Goal: Transaction & Acquisition: Purchase product/service

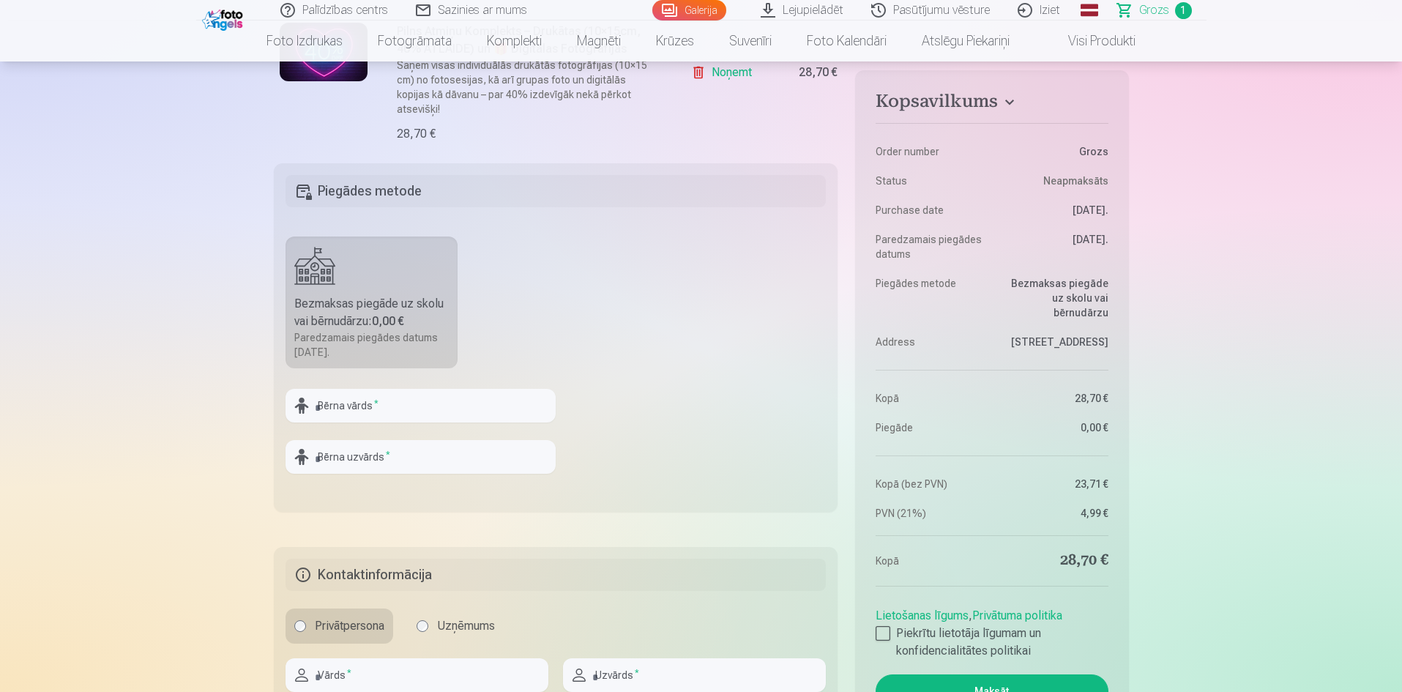
scroll to position [513, 0]
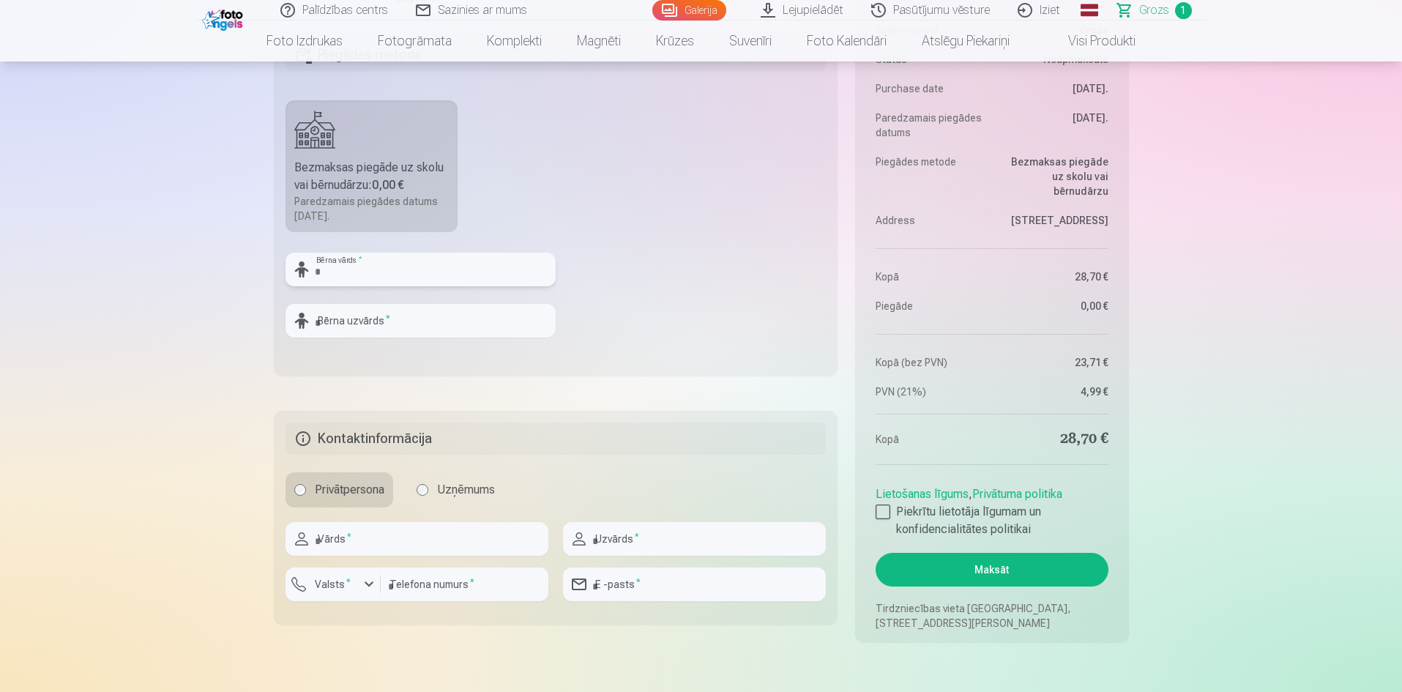
click at [394, 271] on input "text" at bounding box center [421, 270] width 270 height 34
type input "*****"
click at [395, 326] on input "text" at bounding box center [421, 321] width 270 height 34
click at [876, 553] on button "Maksāt" at bounding box center [992, 570] width 232 height 34
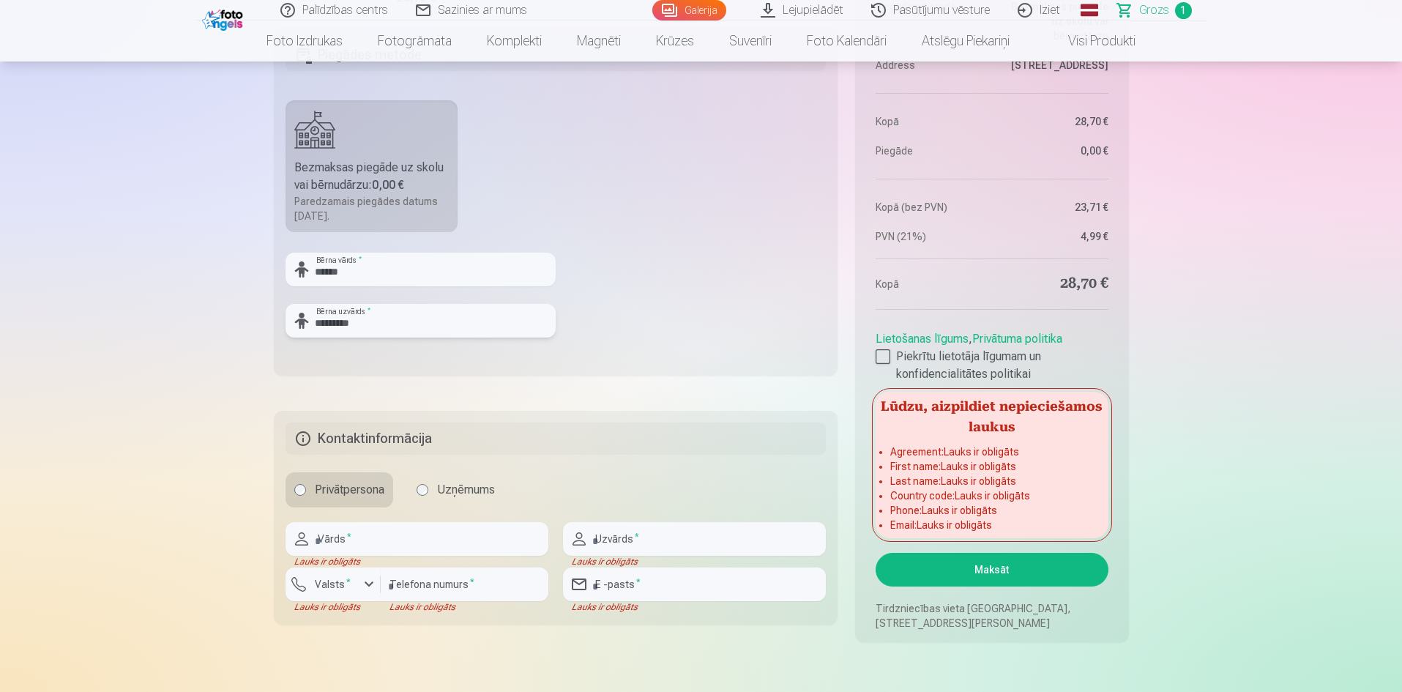
click at [319, 320] on input "*********" at bounding box center [421, 321] width 270 height 34
type input "*********"
click at [358, 346] on div at bounding box center [421, 344] width 270 height 12
click at [388, 535] on input "text" at bounding box center [417, 539] width 263 height 34
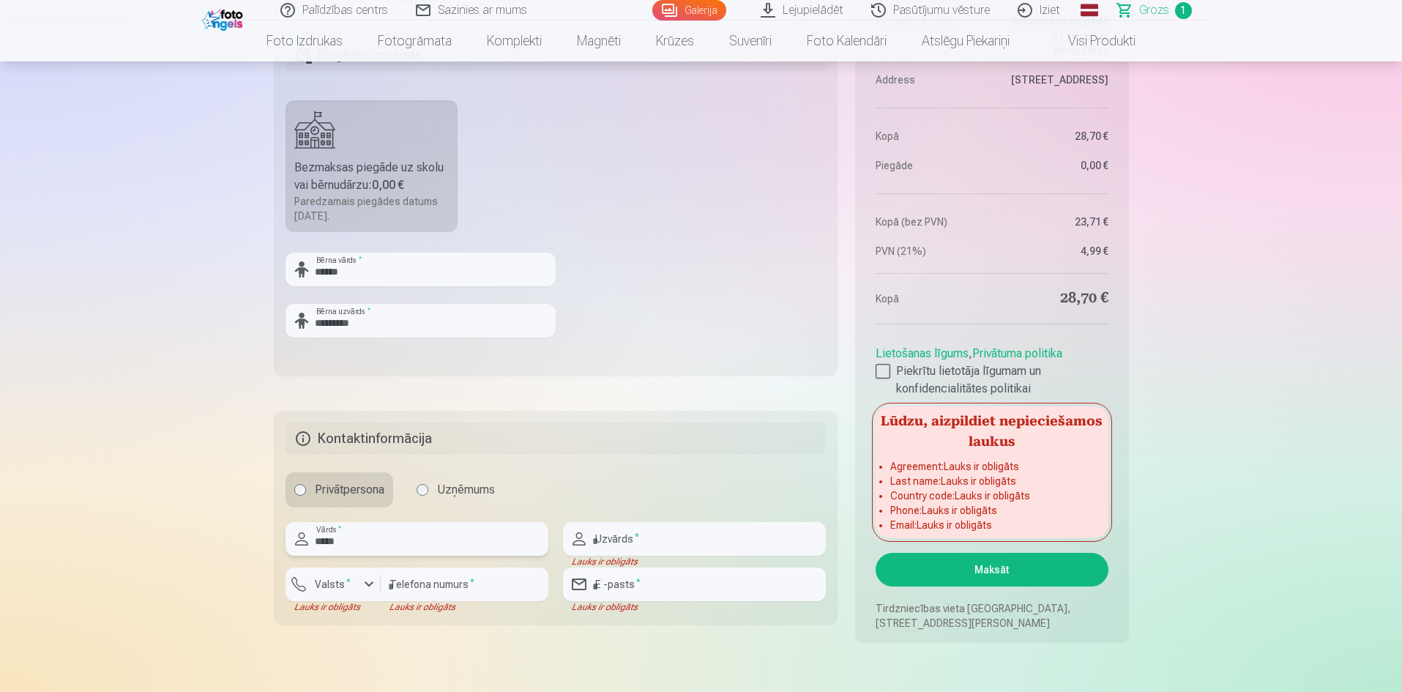
type input "*****"
click at [626, 538] on input "text" at bounding box center [694, 539] width 263 height 34
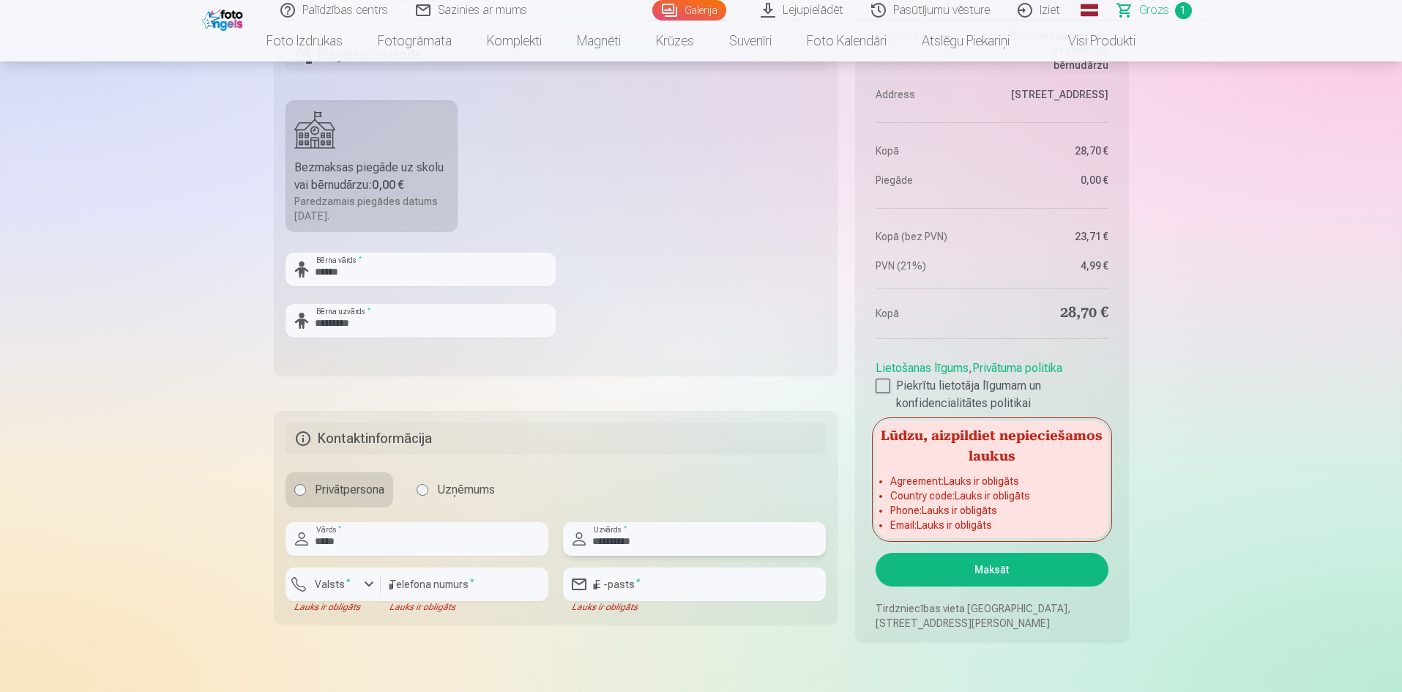
type input "*********"
click at [417, 588] on input "number" at bounding box center [465, 585] width 168 height 34
click at [366, 587] on div "button" at bounding box center [369, 585] width 18 height 18
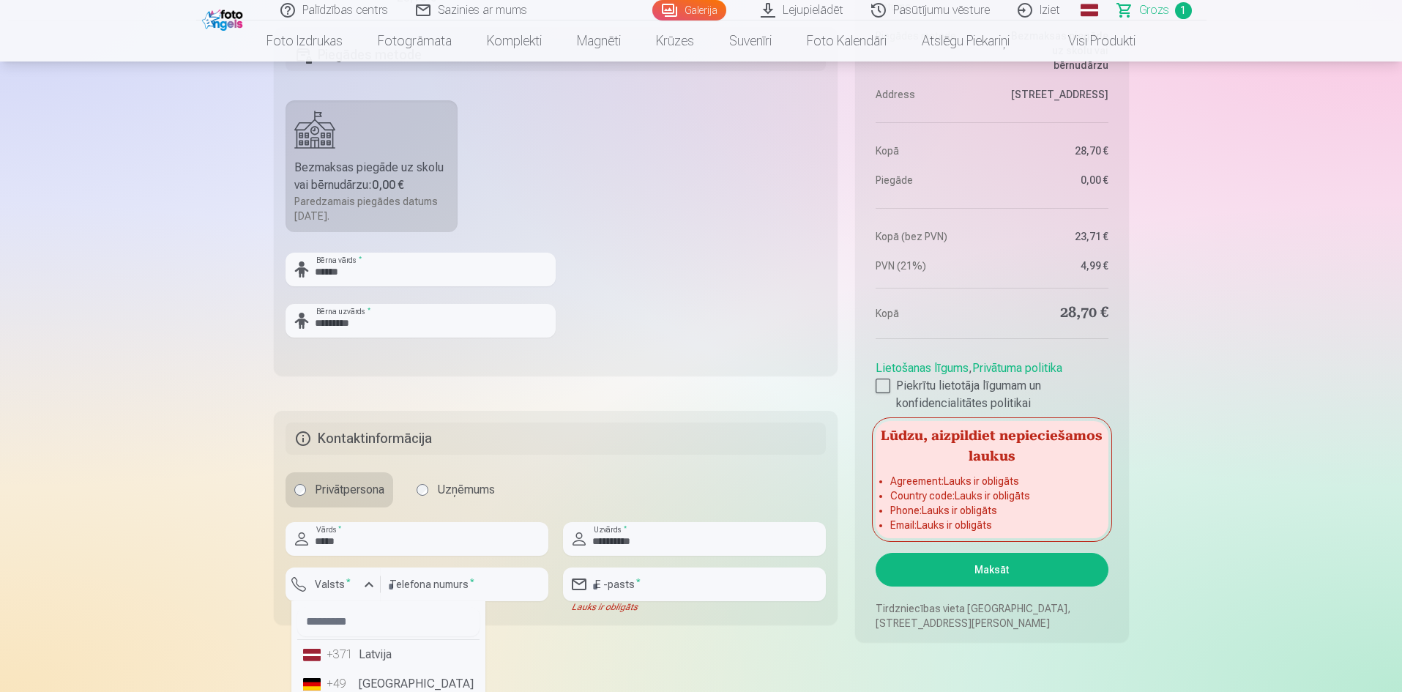
click at [330, 653] on div "+371" at bounding box center [341, 655] width 29 height 18
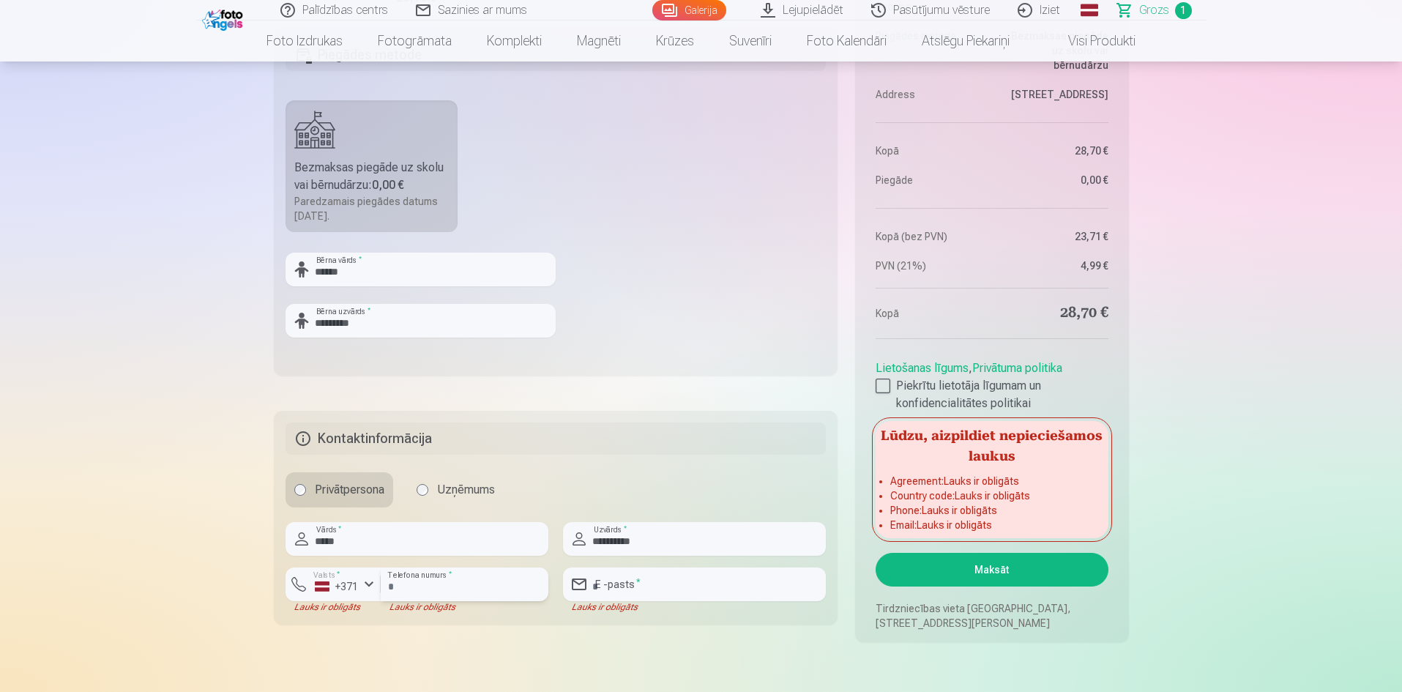
click at [403, 581] on input "number" at bounding box center [465, 585] width 168 height 34
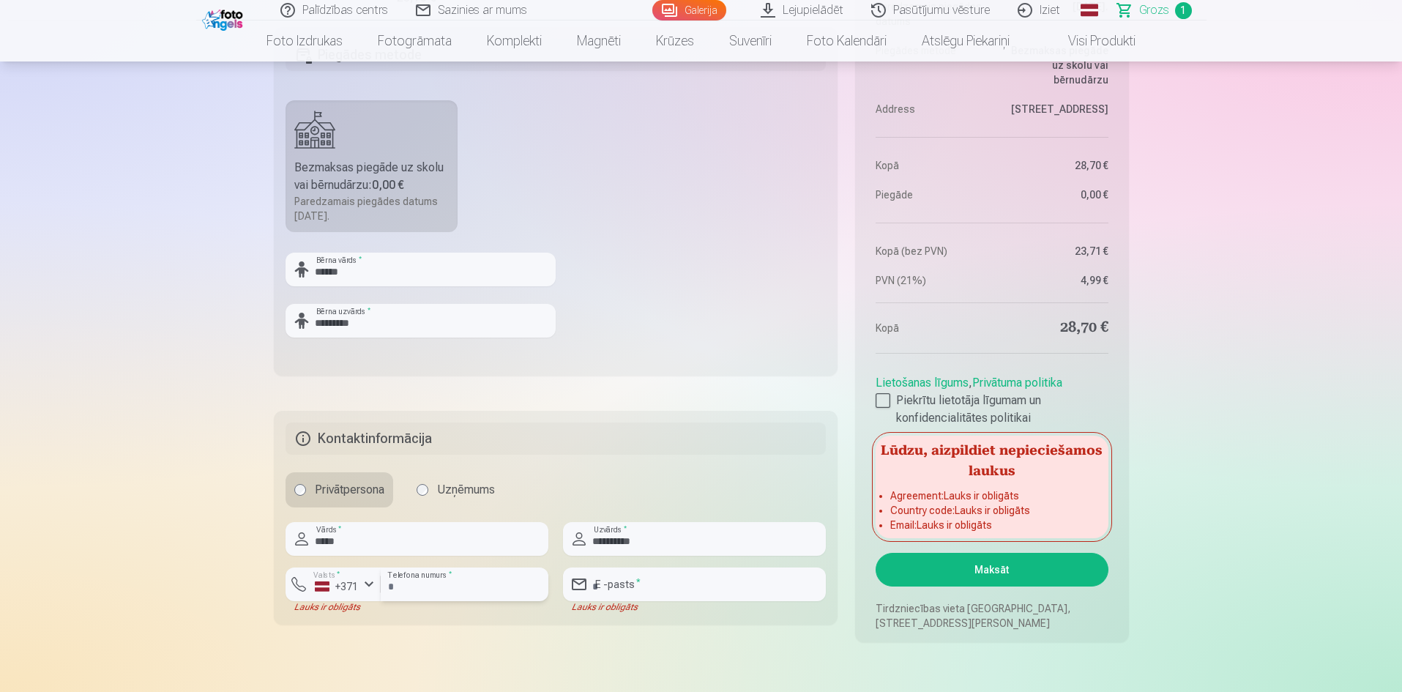
type input "********"
click at [619, 589] on input "email" at bounding box center [694, 585] width 263 height 34
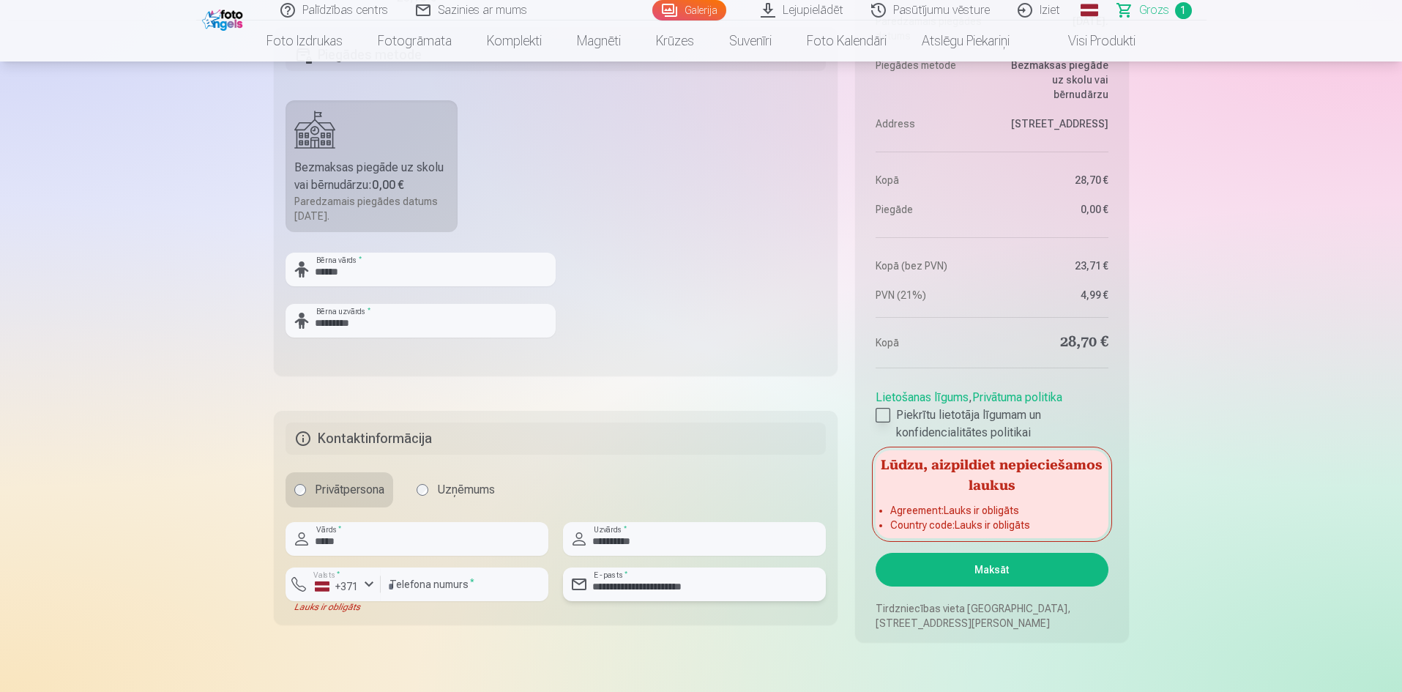
type input "**********"
click at [880, 416] on div at bounding box center [883, 415] width 15 height 15
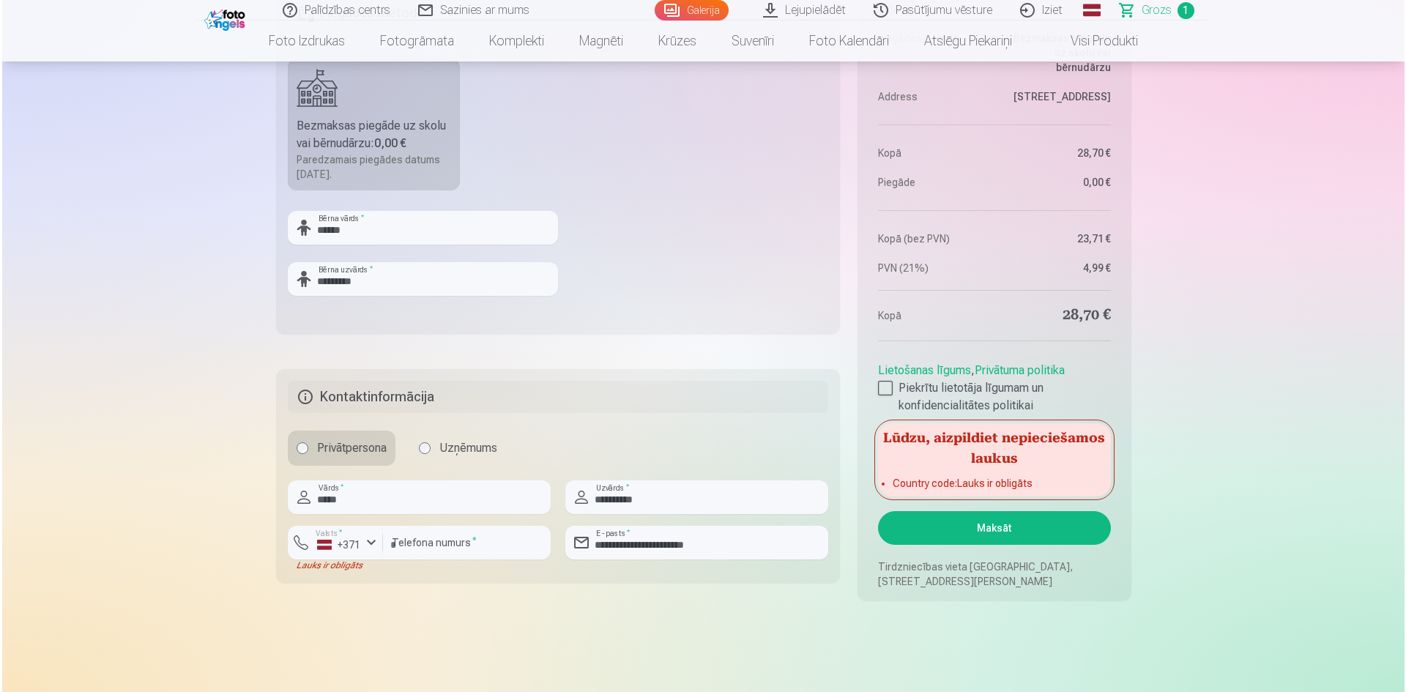
scroll to position [586, 0]
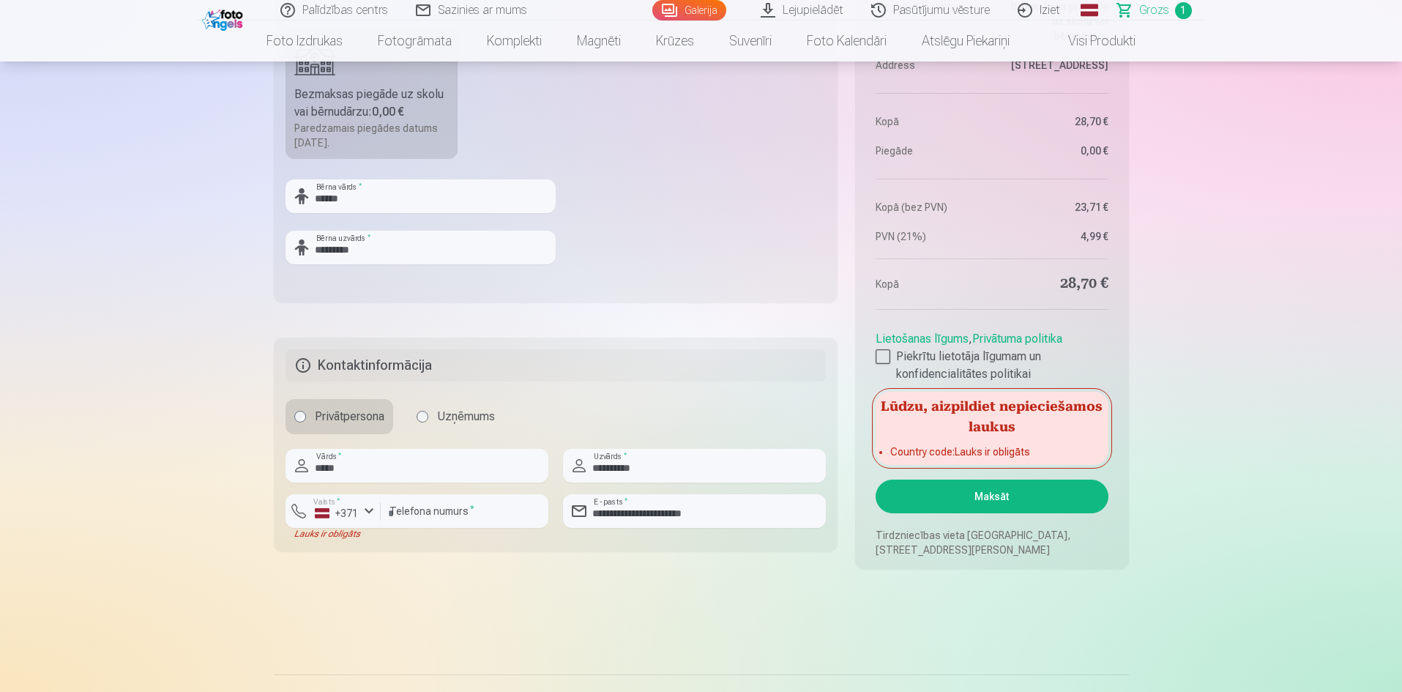
click at [995, 497] on button "Maksāt" at bounding box center [992, 497] width 232 height 34
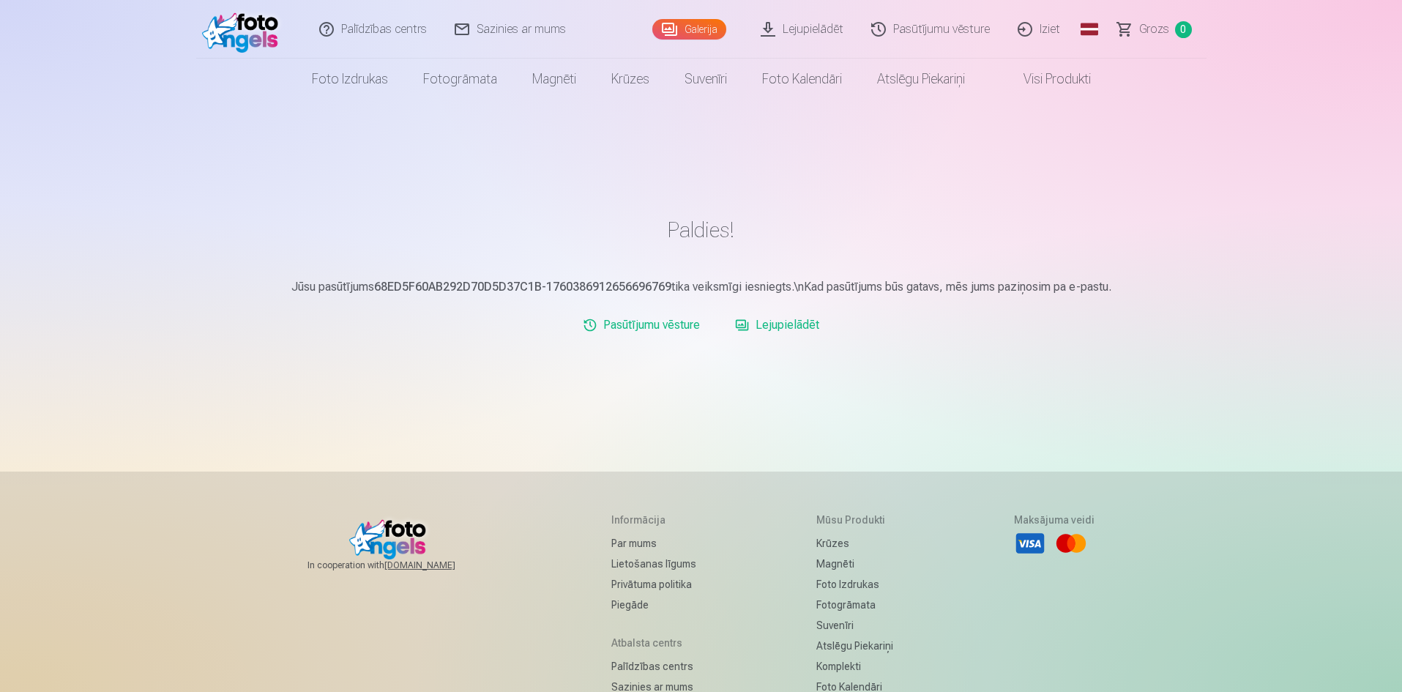
click at [792, 326] on link "Lejupielādēt" at bounding box center [777, 325] width 96 height 29
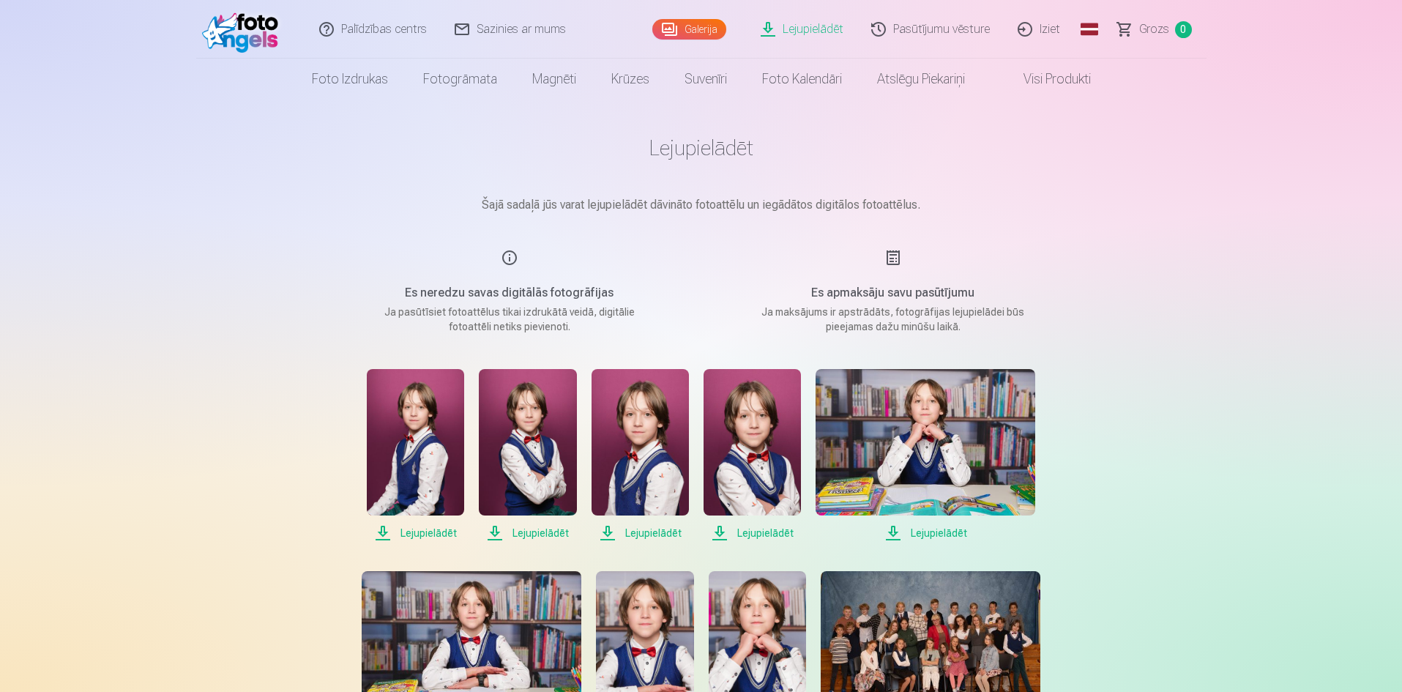
click at [428, 535] on span "Lejupielādēt" at bounding box center [415, 533] width 97 height 18
click at [553, 533] on span "Lejupielādēt" at bounding box center [527, 533] width 97 height 18
click at [650, 536] on span "Lejupielādēt" at bounding box center [640, 533] width 97 height 18
click at [759, 535] on span "Lejupielādēt" at bounding box center [752, 533] width 97 height 18
click at [932, 537] on span "Lejupielādēt" at bounding box center [926, 533] width 220 height 18
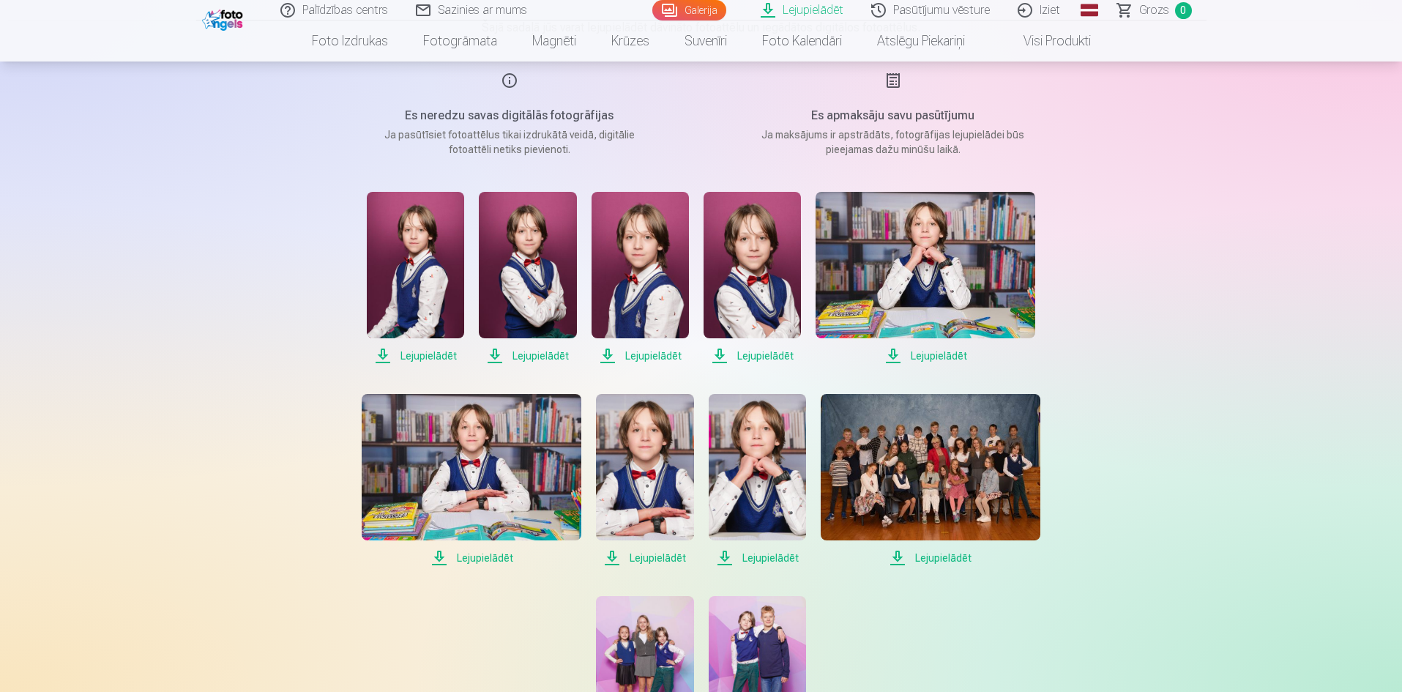
scroll to position [220, 0]
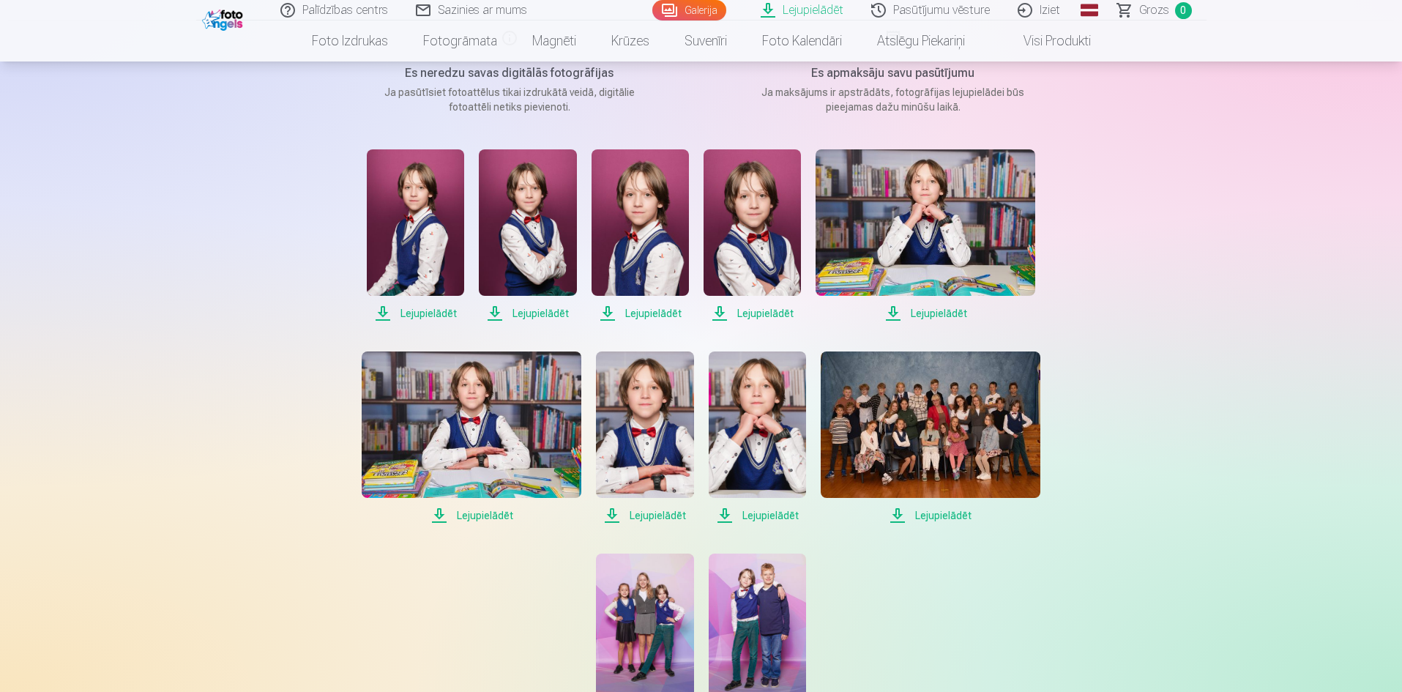
click at [477, 518] on span "Lejupielādēt" at bounding box center [472, 516] width 220 height 18
click at [637, 520] on span "Lejupielādēt" at bounding box center [644, 516] width 97 height 18
click at [752, 519] on span "Lejupielādēt" at bounding box center [757, 516] width 97 height 18
click at [899, 515] on span "Lejupielādēt" at bounding box center [931, 516] width 220 height 18
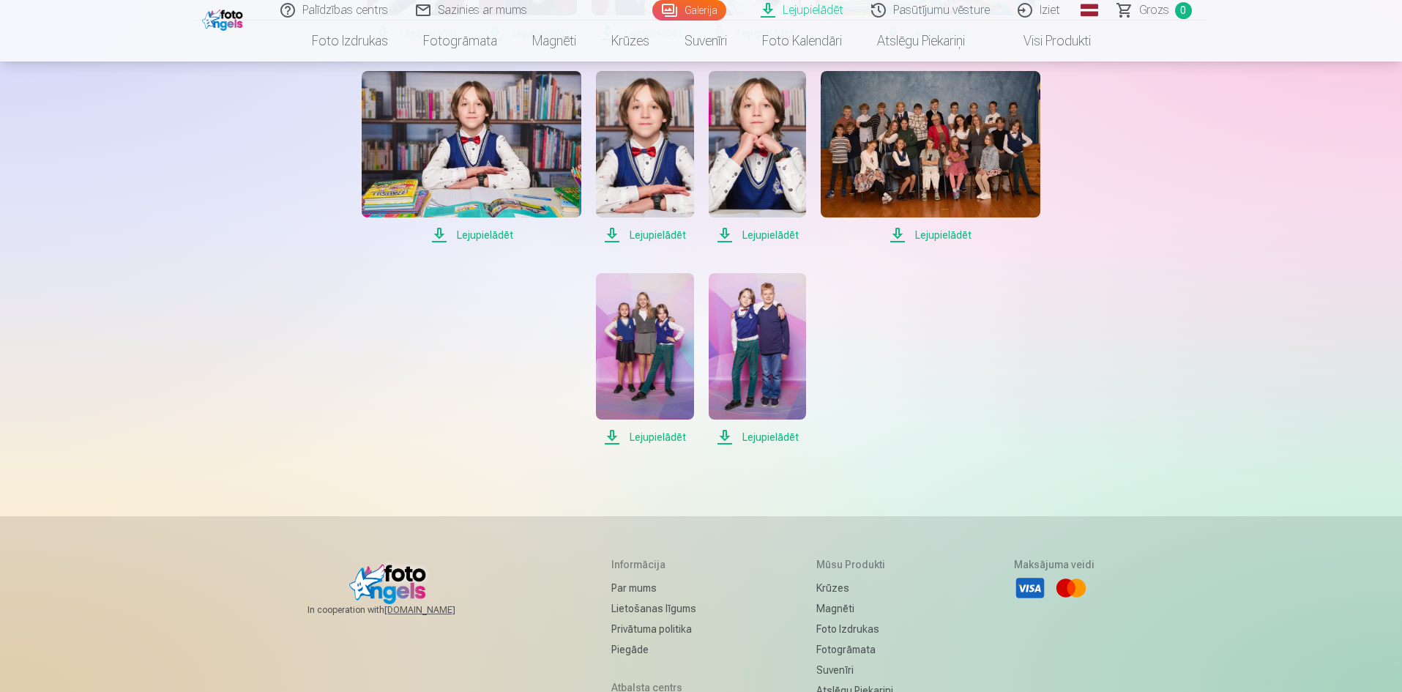
scroll to position [513, 0]
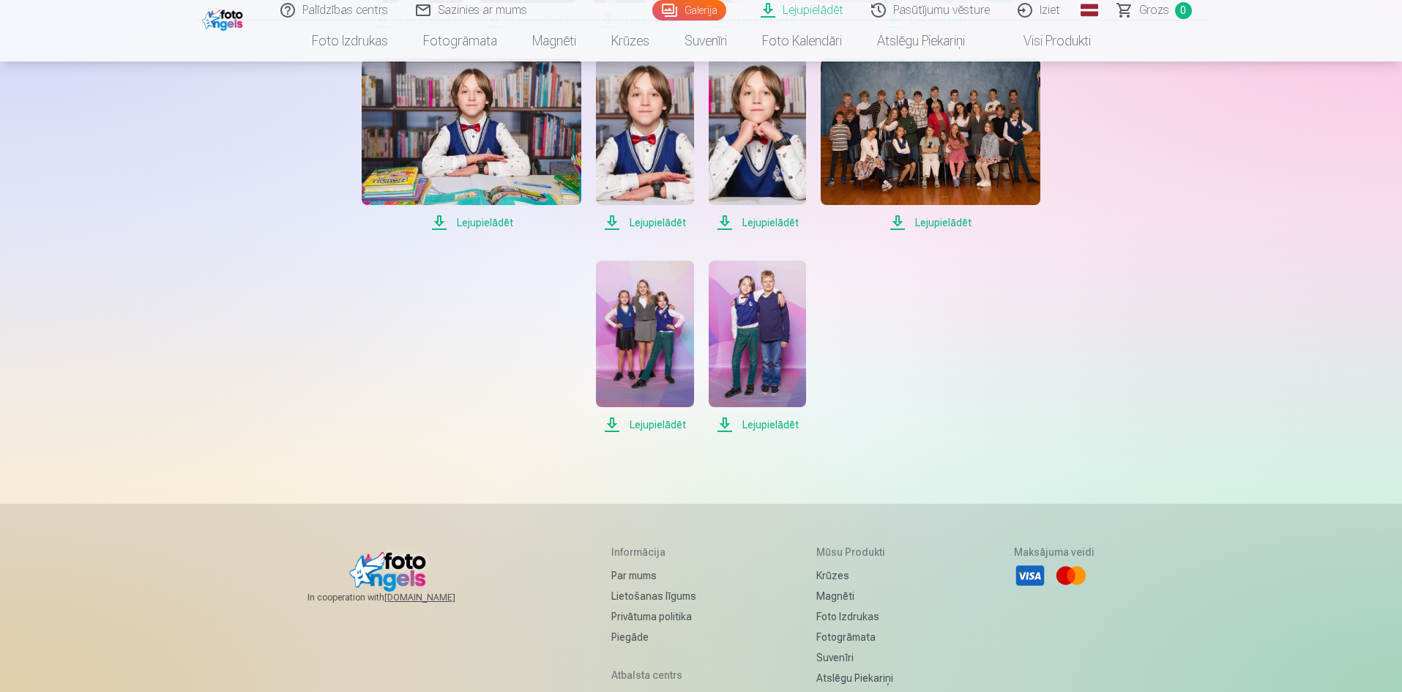
click at [647, 428] on span "Lejupielādēt" at bounding box center [644, 425] width 97 height 18
click at [770, 425] on span "Lejupielādēt" at bounding box center [757, 425] width 97 height 18
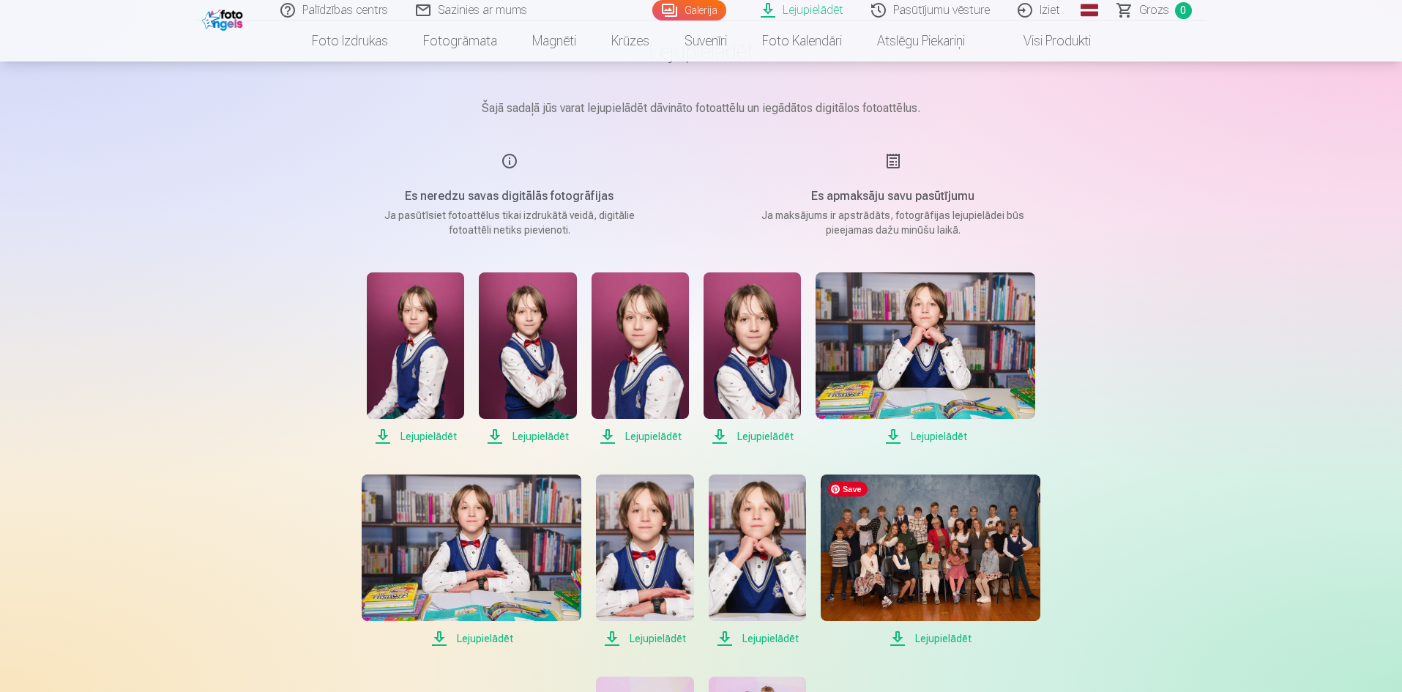
scroll to position [73, 0]
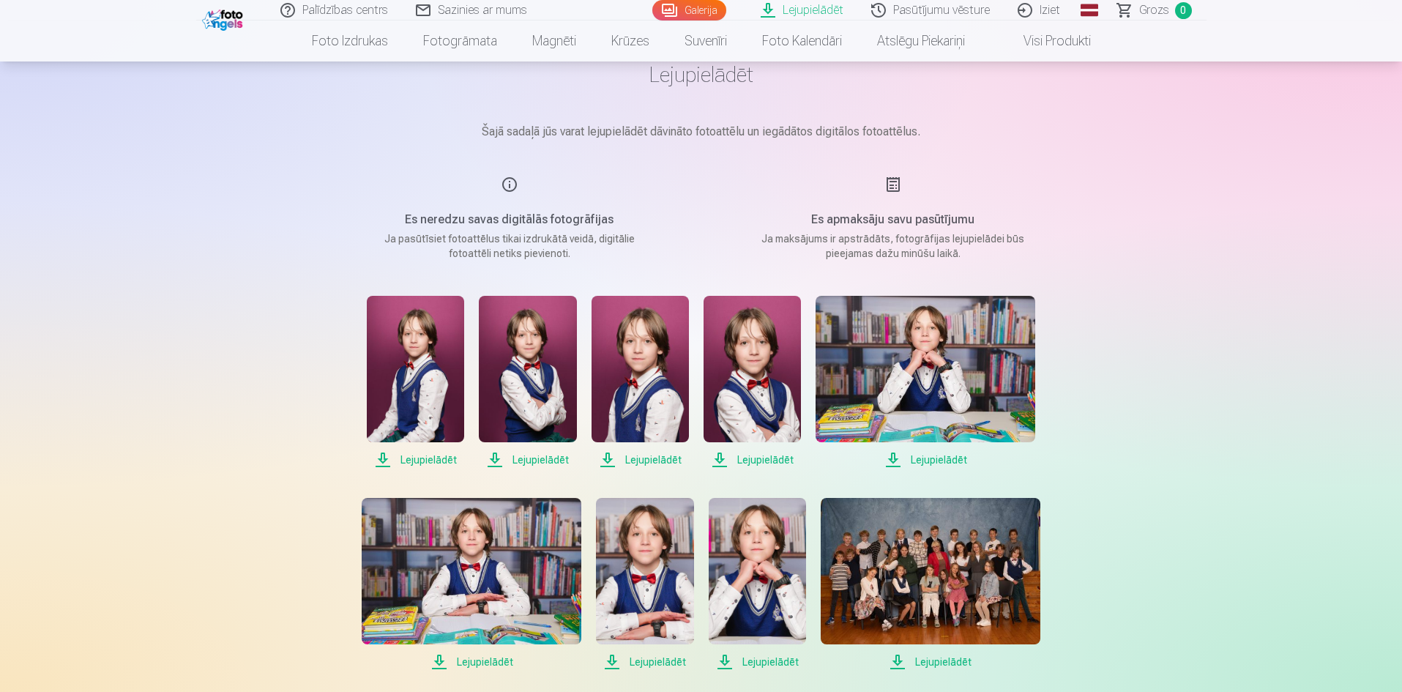
click at [929, 664] on span "Lejupielādēt" at bounding box center [931, 662] width 220 height 18
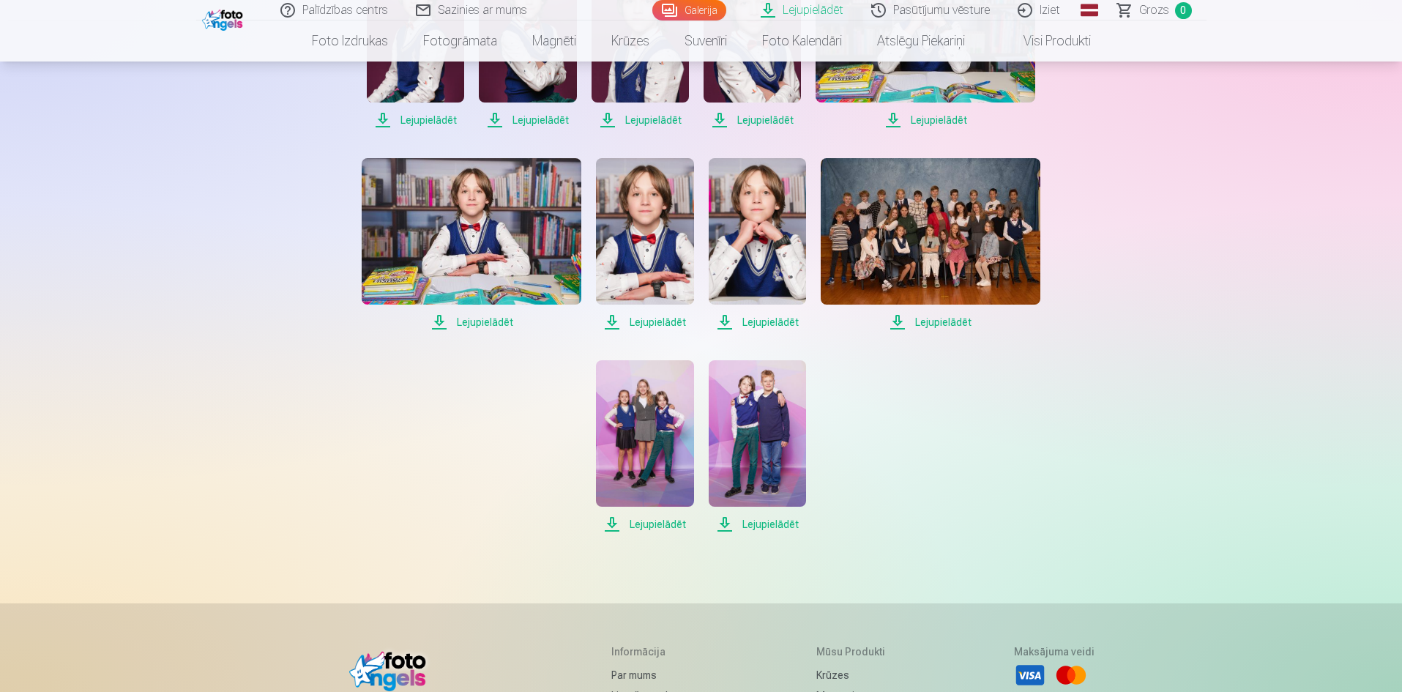
scroll to position [439, 0]
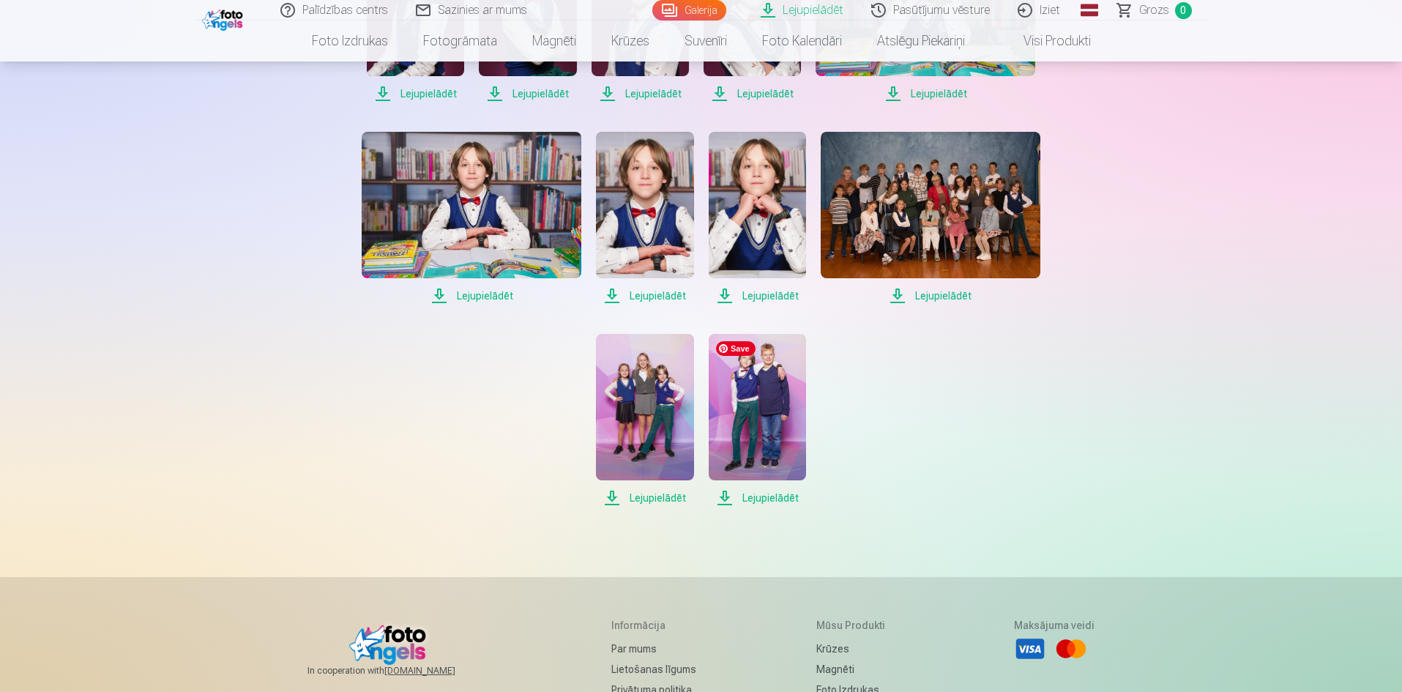
click at [757, 414] on img at bounding box center [757, 407] width 97 height 146
click at [915, 349] on div "Lejupielādēt Lejupielādēt Lejupielādēt Lejupielādēt Lejupielādēt Lejupielādēt L…" at bounding box center [701, 218] width 732 height 577
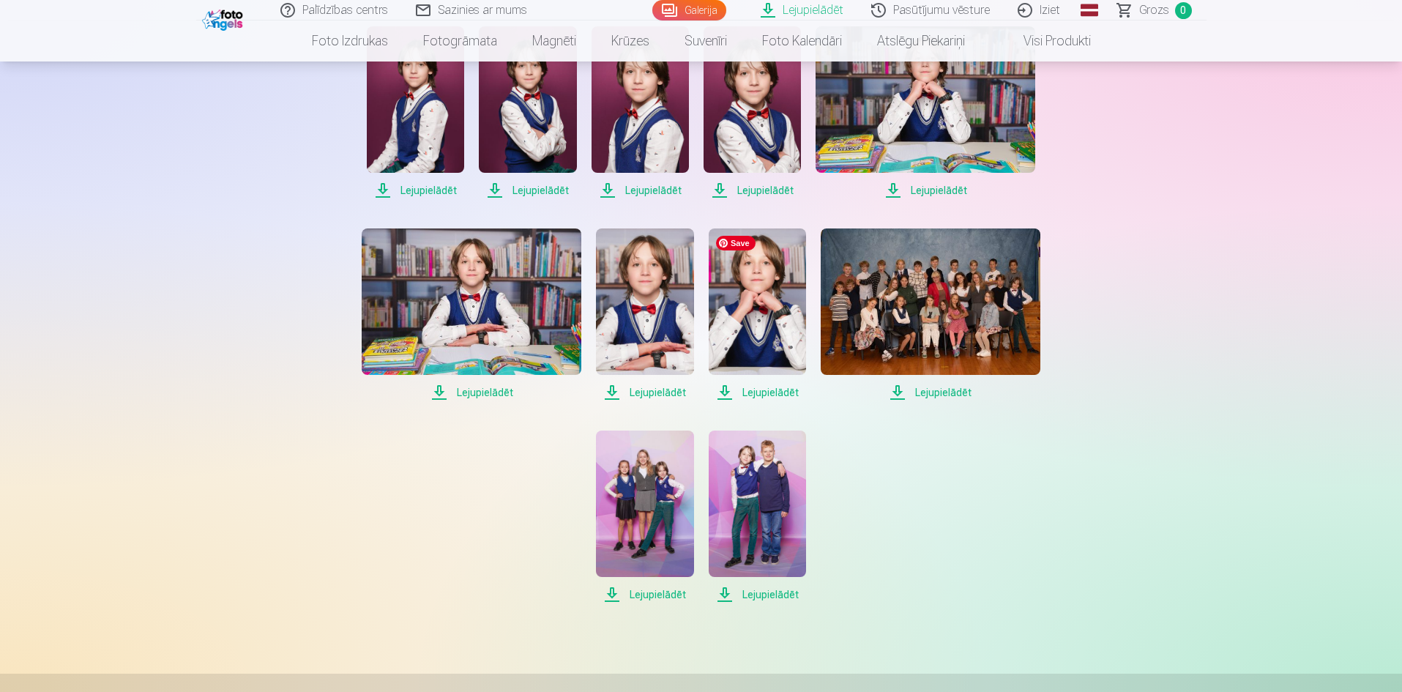
scroll to position [146, 0]
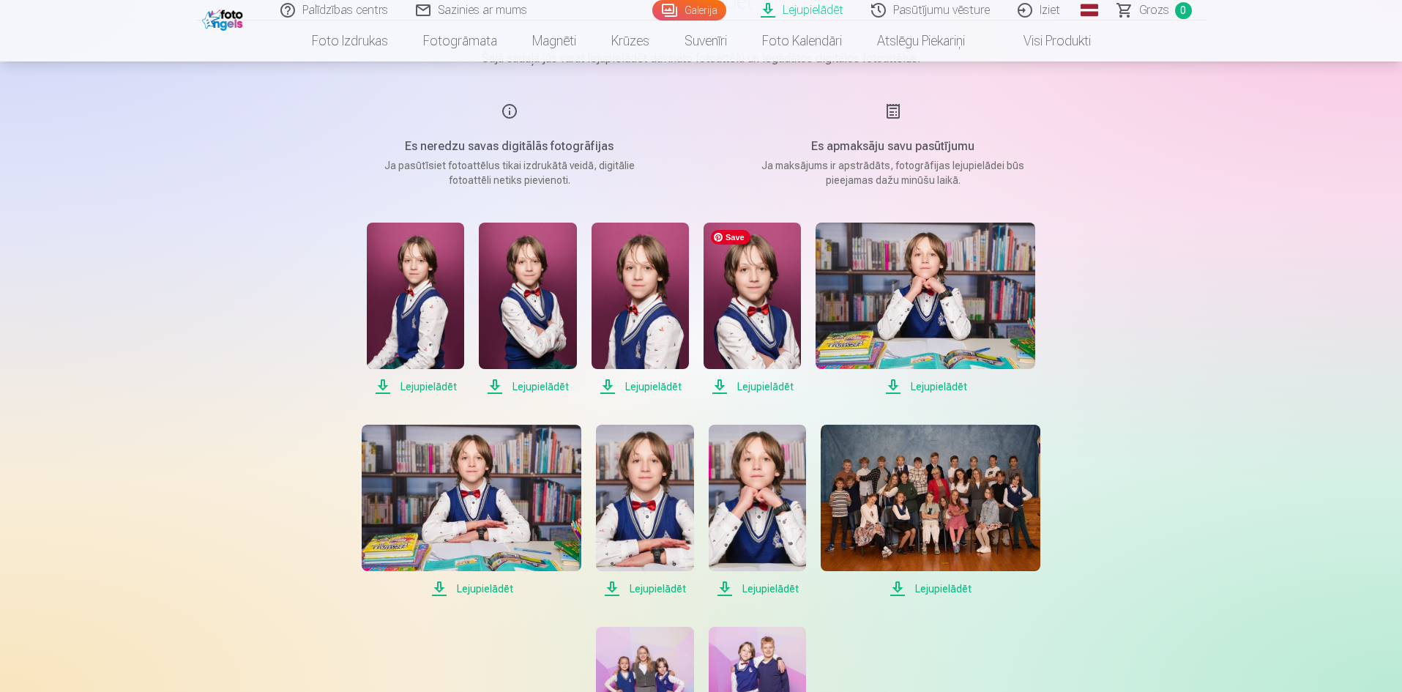
click at [740, 332] on img at bounding box center [752, 296] width 97 height 146
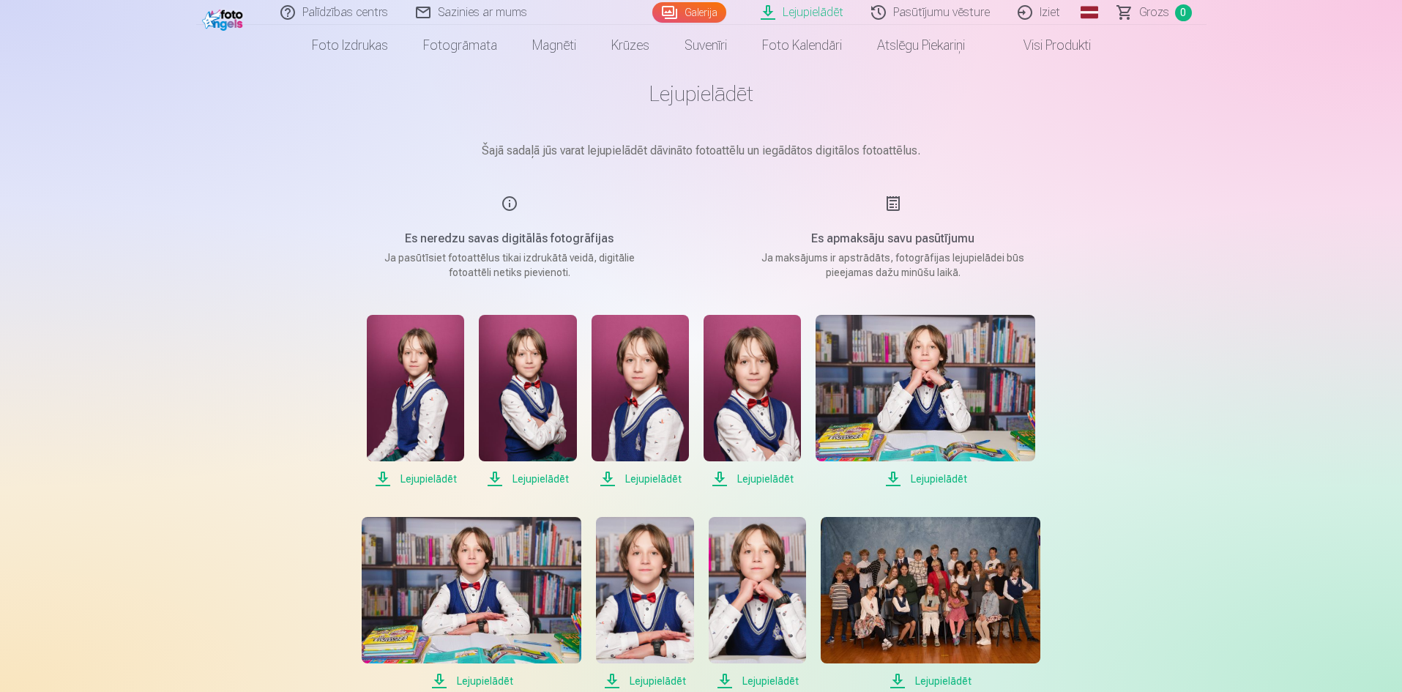
scroll to position [0, 0]
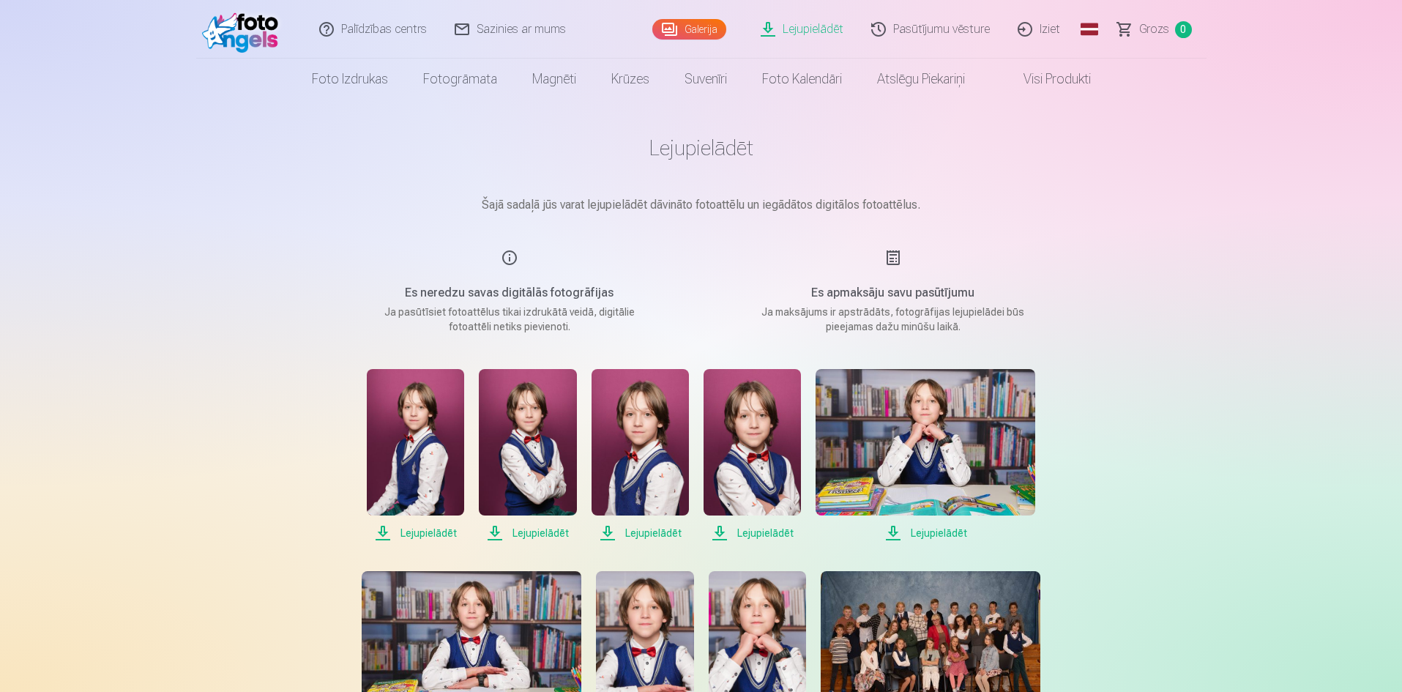
click at [891, 258] on div "Es apmaksāju savu pasūtījumu Ja maksājums ir apstrādāts, fotogrāfijas lejupielā…" at bounding box center [893, 291] width 349 height 85
click at [983, 330] on p "Ja maksājums ir apstrādāts, fotogrāfijas lejupielādei būs pieejamas dažu minūšu…" at bounding box center [893, 319] width 278 height 29
click at [713, 29] on link "Galerija" at bounding box center [690, 29] width 74 height 21
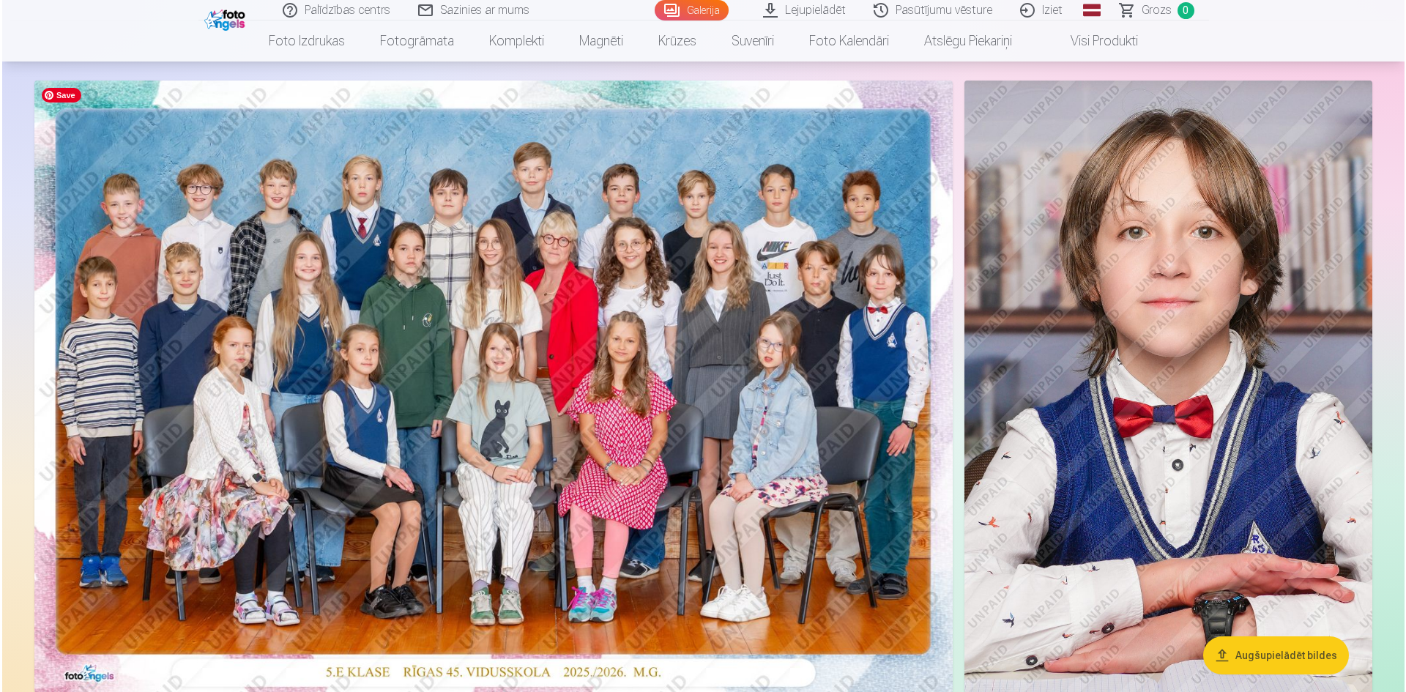
scroll to position [73, 0]
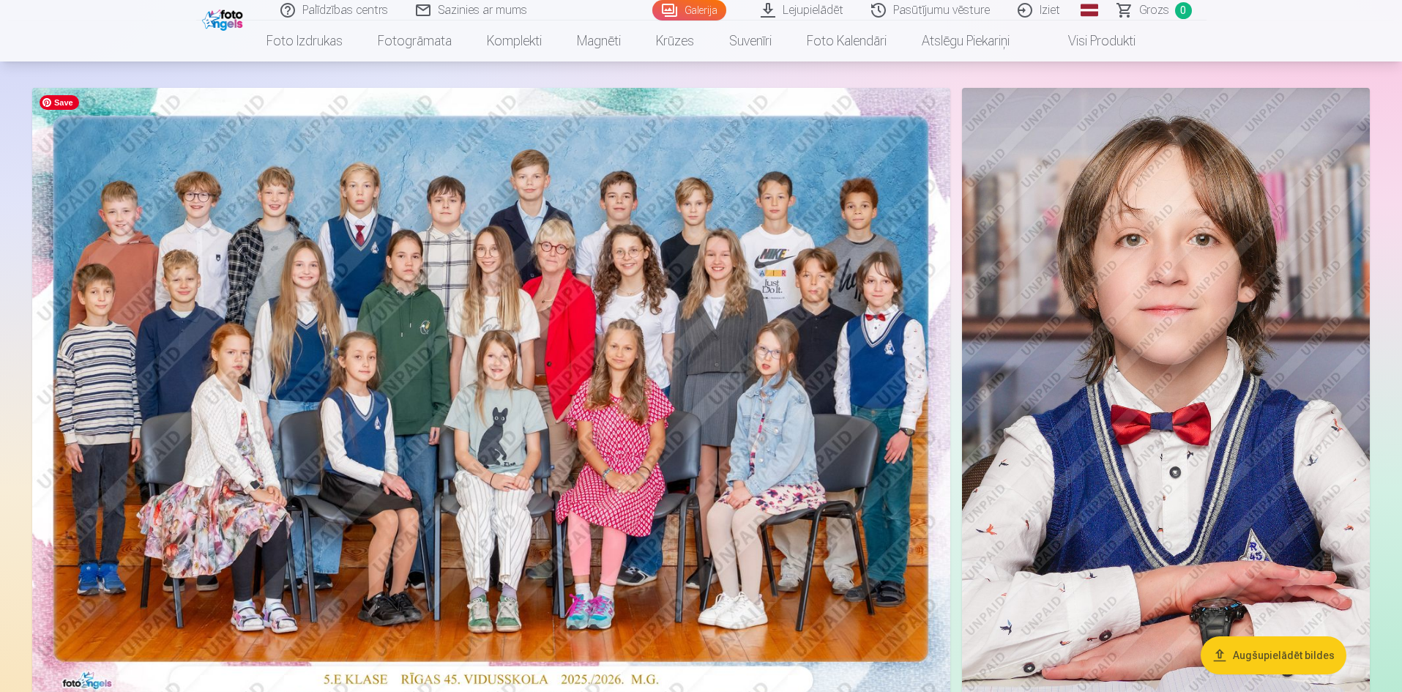
click at [736, 389] on img at bounding box center [491, 394] width 918 height 612
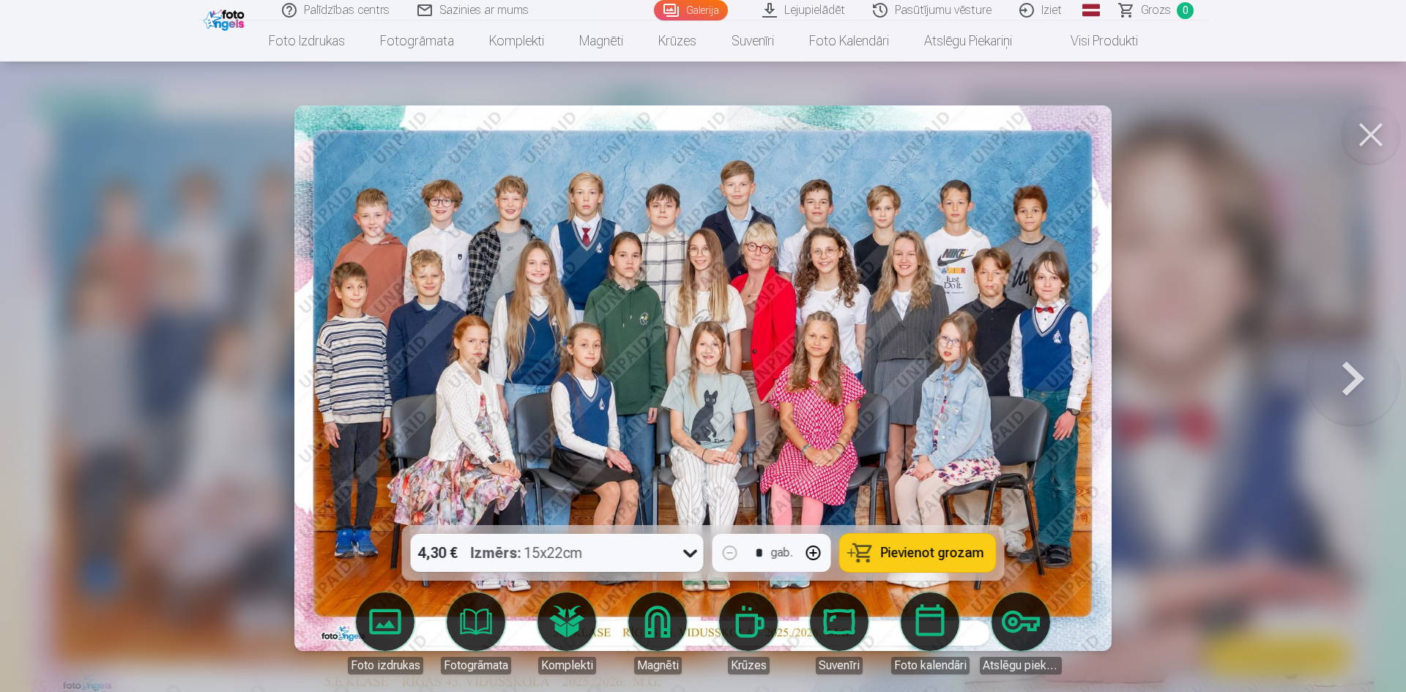
click at [1254, 202] on div at bounding box center [703, 346] width 1406 height 692
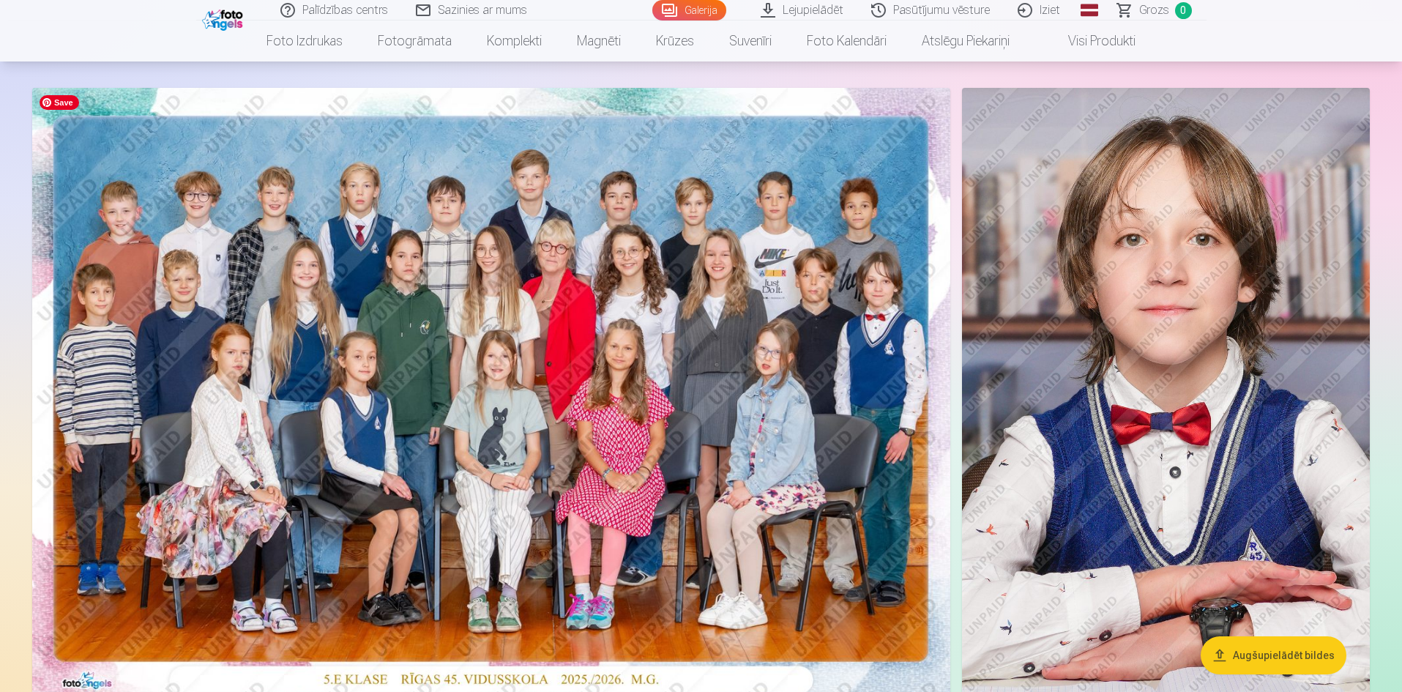
click at [628, 345] on img at bounding box center [491, 394] width 918 height 612
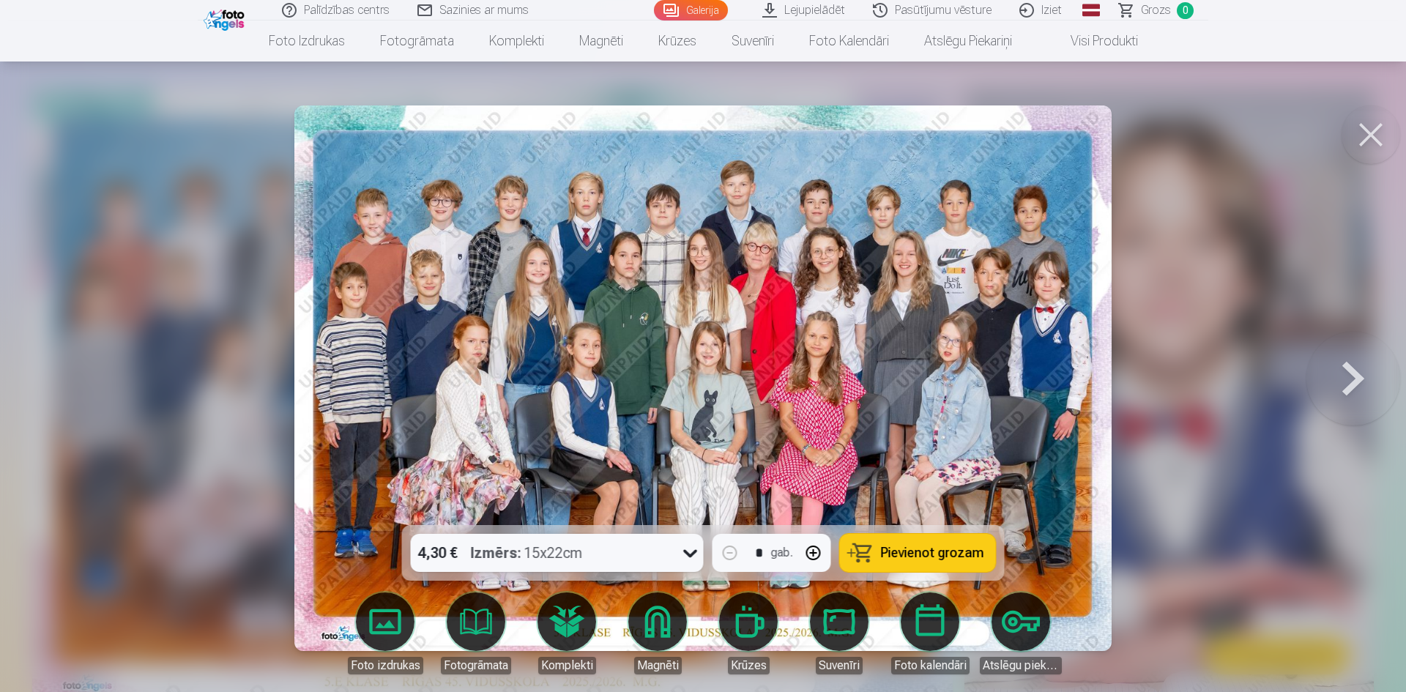
click at [145, 251] on div at bounding box center [703, 346] width 1406 height 692
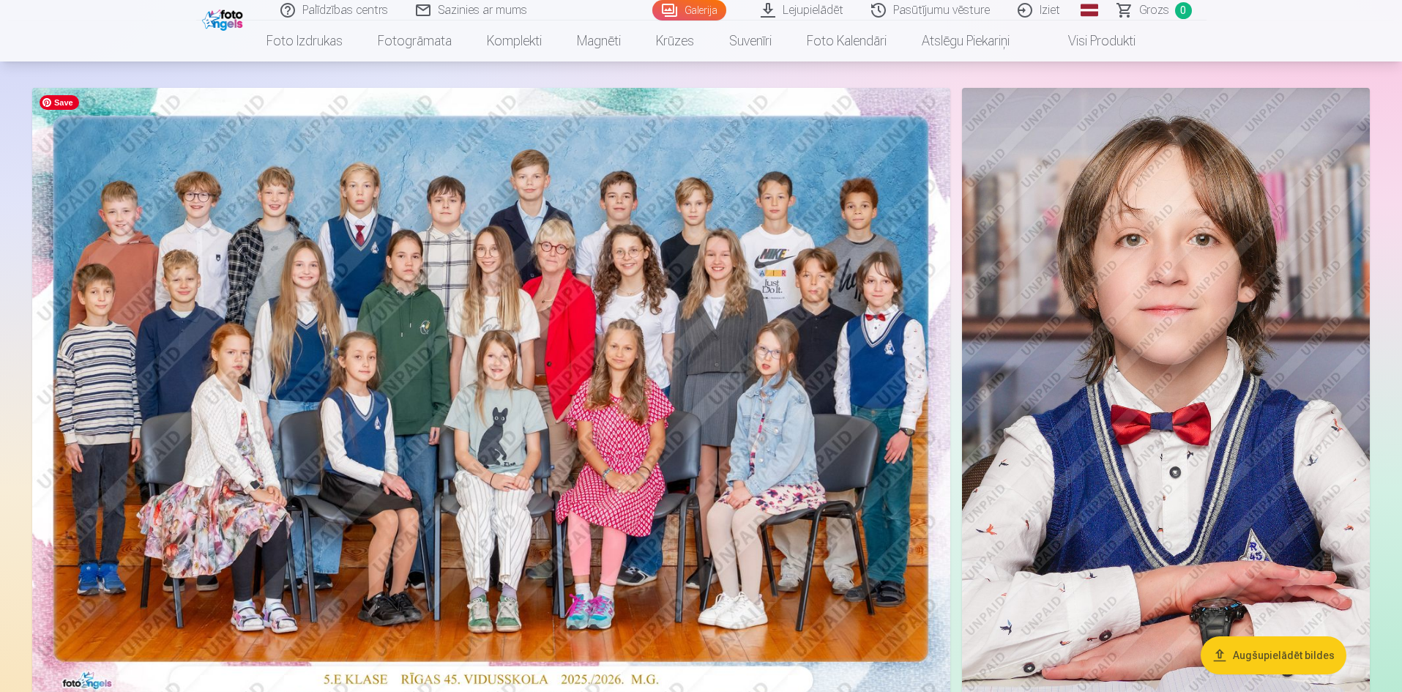
click at [558, 273] on img at bounding box center [491, 394] width 918 height 612
